Goal: Transaction & Acquisition: Subscribe to service/newsletter

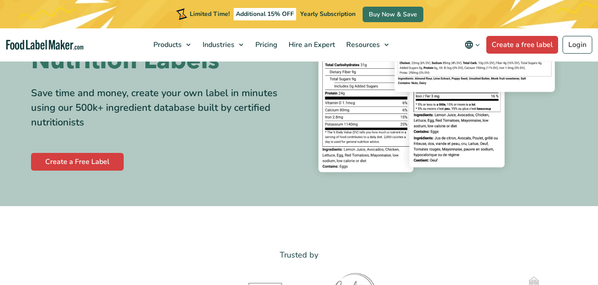
scroll to position [136, 0]
click at [260, 45] on span "Pricing" at bounding box center [266, 45] width 26 height 10
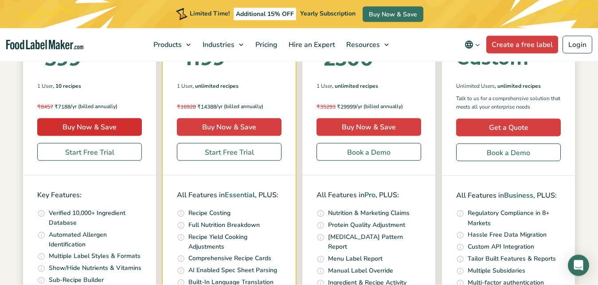
scroll to position [226, 0]
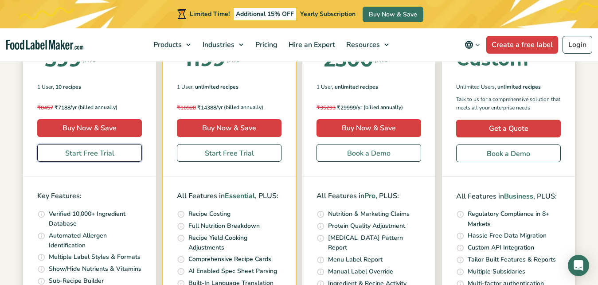
click at [59, 160] on link "Start Free Trial" at bounding box center [89, 153] width 105 height 18
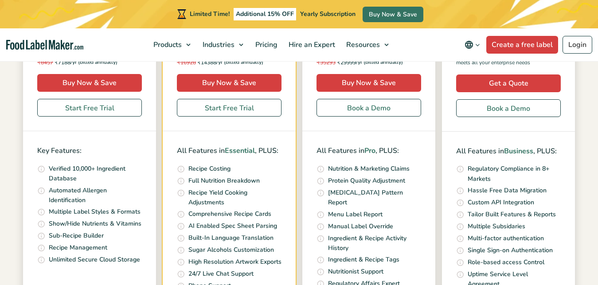
scroll to position [271, 0]
click at [0, 88] on div "Simple Pricing For Everyone Monthly Toggle Yearly (6 Month Free + 2 Free Nutrit…" at bounding box center [299, 87] width 598 height 513
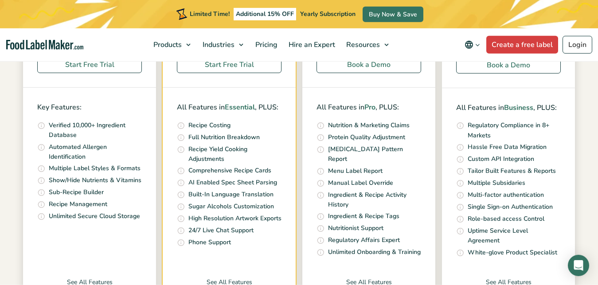
scroll to position [407, 0]
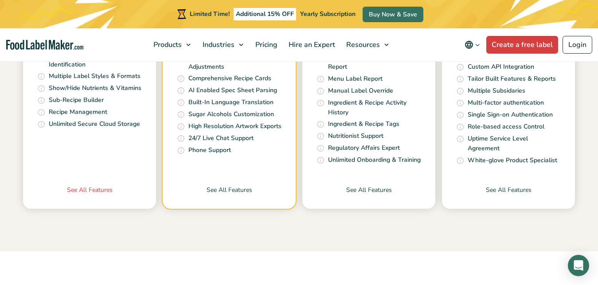
click at [92, 192] on link "See All Features" at bounding box center [89, 196] width 133 height 23
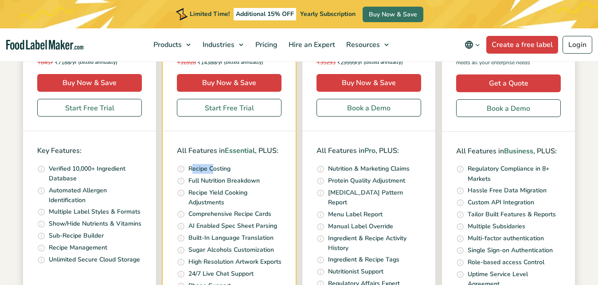
scroll to position [316, 0]
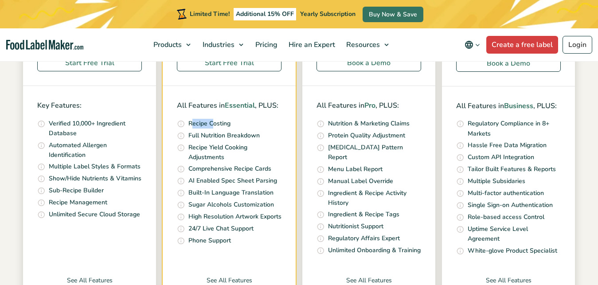
checkbox input "false"
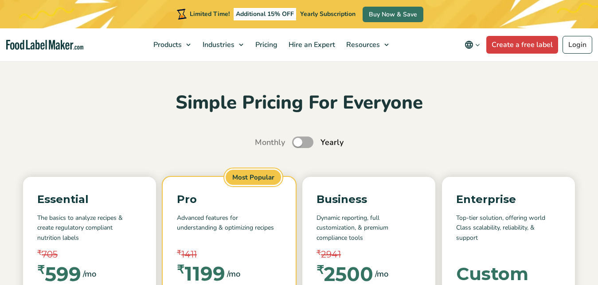
click at [261, 137] on div "Monthly Toggle Yearly (6 Month Free + 2 Free Nutritional Consultations)" at bounding box center [299, 142] width 585 height 12
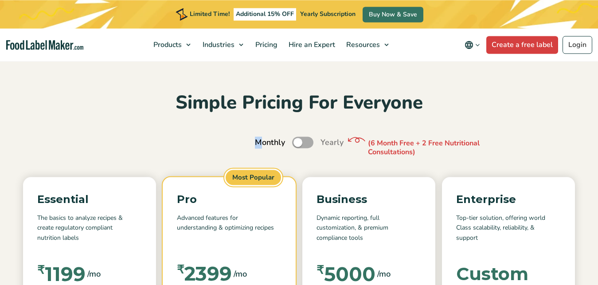
scroll to position [283, 0]
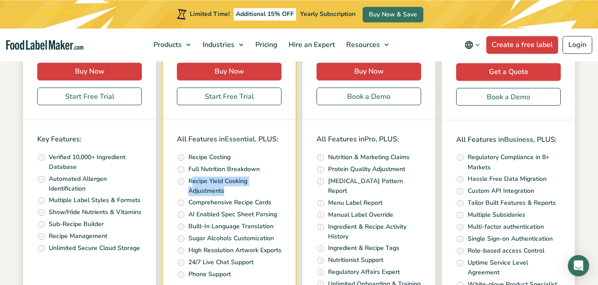
drag, startPoint x: 191, startPoint y: 178, endPoint x: 239, endPoint y: 187, distance: 49.7
click at [239, 187] on p "Recipe Yield Cooking Adjustments" at bounding box center [234, 186] width 93 height 20
click at [241, 206] on p "Comprehensive Recipe Cards" at bounding box center [229, 203] width 83 height 10
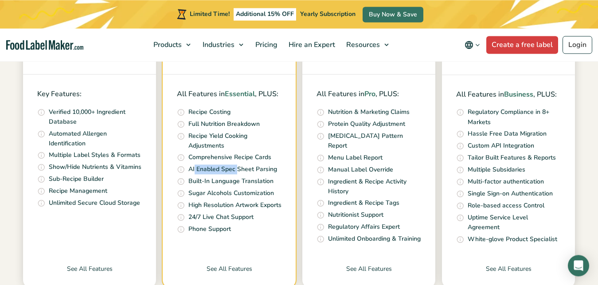
drag, startPoint x: 195, startPoint y: 168, endPoint x: 238, endPoint y: 173, distance: 43.2
click at [238, 173] on p "AI Enabled Spec Sheet Parsing" at bounding box center [232, 169] width 89 height 10
drag, startPoint x: 238, startPoint y: 204, endPoint x: 220, endPoint y: 216, distance: 21.8
click at [238, 204] on div "All Features in Essential , PLUS: Quickly and accurately calculate your recipe …" at bounding box center [229, 161] width 133 height 174
click at [238, 187] on ul "Quickly and accurately calculate your recipe costs, including ingredients, pack…" at bounding box center [229, 171] width 105 height 128
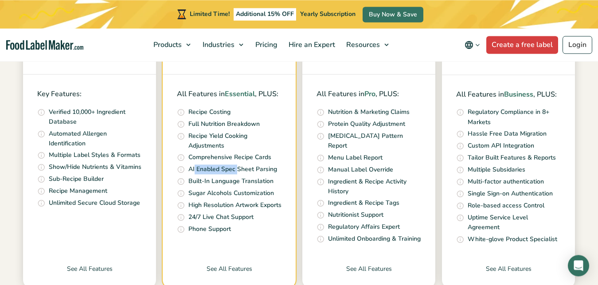
scroll to position [373, 0]
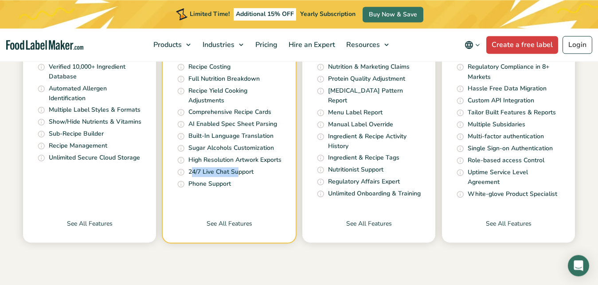
click at [270, 189] on li "Schedule calls with our Nutrition Experts. Available [DATE] to [DATE] from 5 am…" at bounding box center [229, 184] width 105 height 10
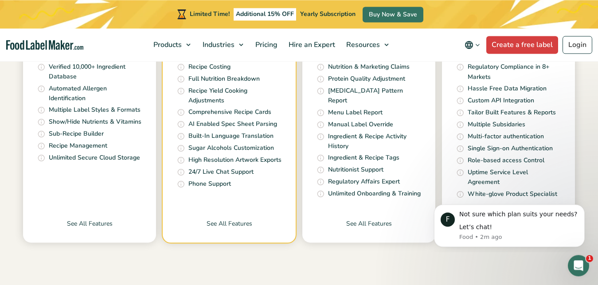
scroll to position [0, 0]
